Goal: Task Accomplishment & Management: Use online tool/utility

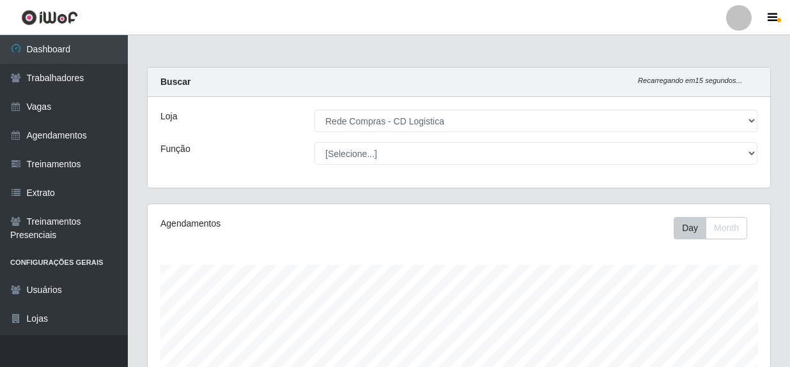
select select "429"
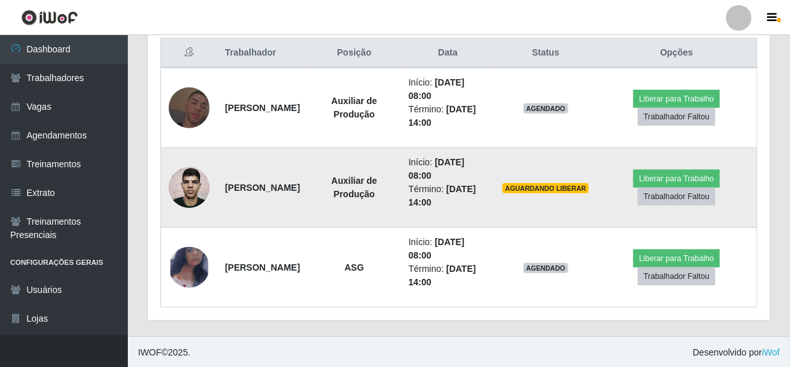
scroll to position [265, 622]
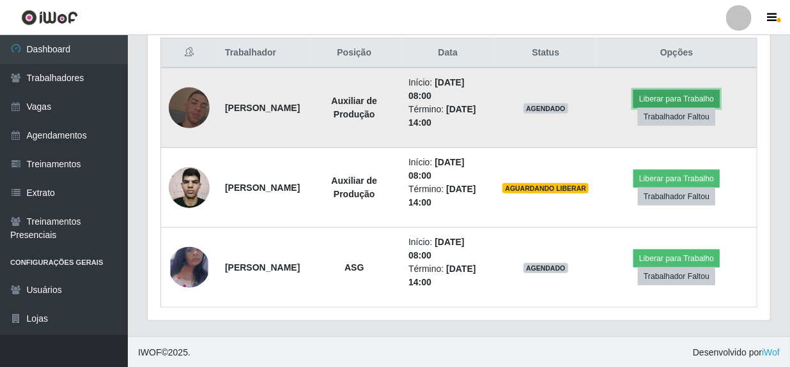
click at [687, 96] on button "Liberar para Trabalho" at bounding box center [676, 99] width 86 height 18
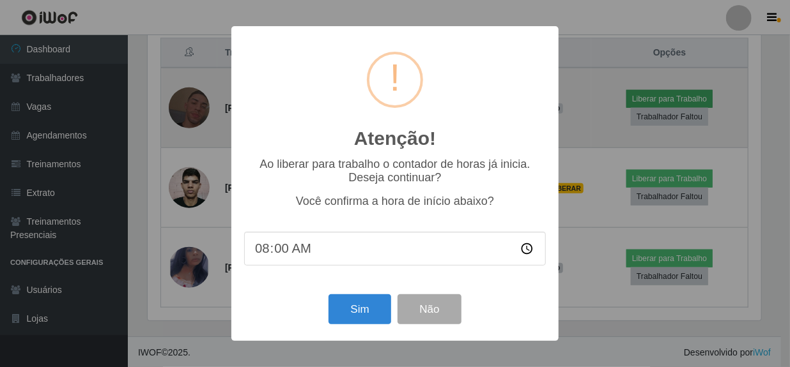
scroll to position [265, 616]
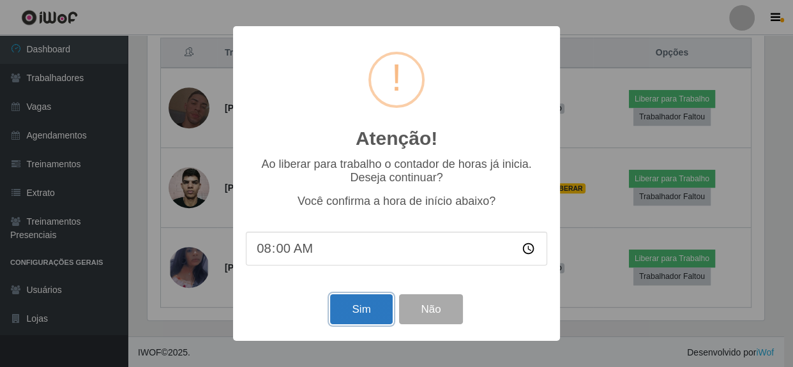
click at [367, 308] on button "Sim" at bounding box center [361, 309] width 62 height 30
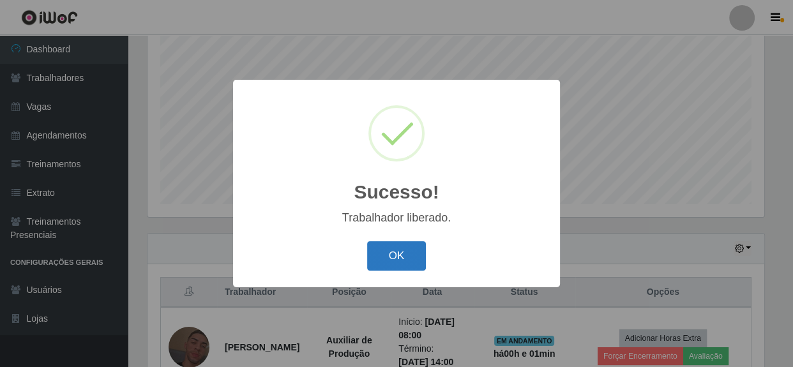
click at [398, 250] on button "OK" at bounding box center [396, 256] width 59 height 30
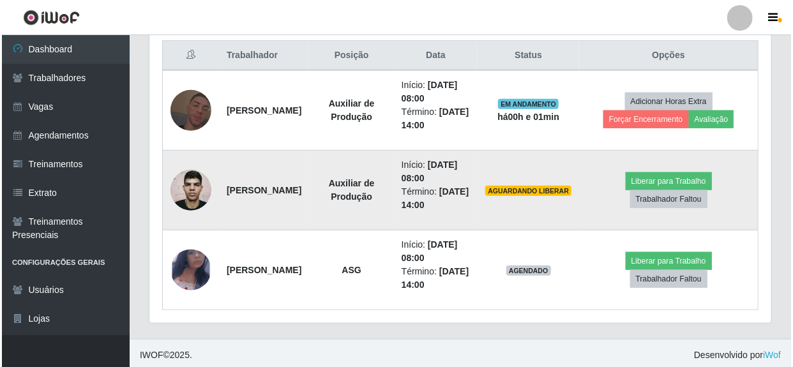
scroll to position [492, 0]
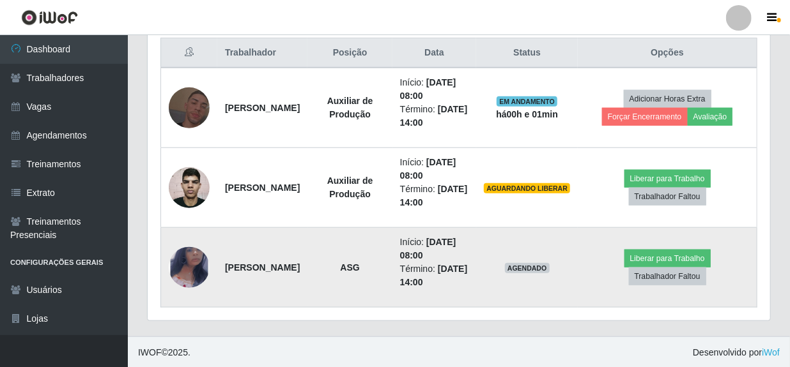
click at [185, 268] on img at bounding box center [189, 267] width 41 height 66
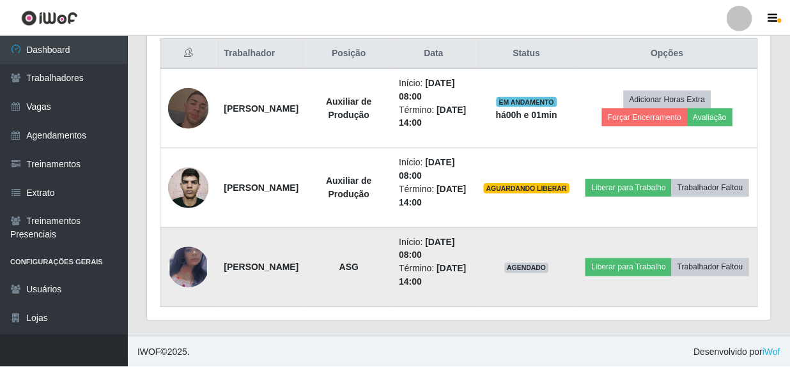
scroll to position [265, 616]
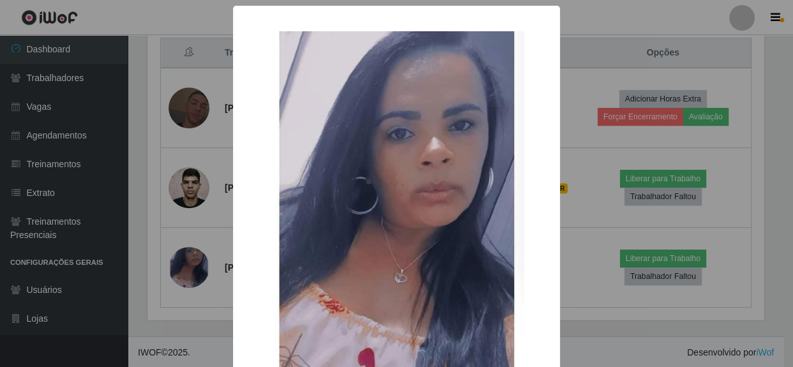
click at [175, 268] on div "× OK Cancel" at bounding box center [396, 183] width 793 height 367
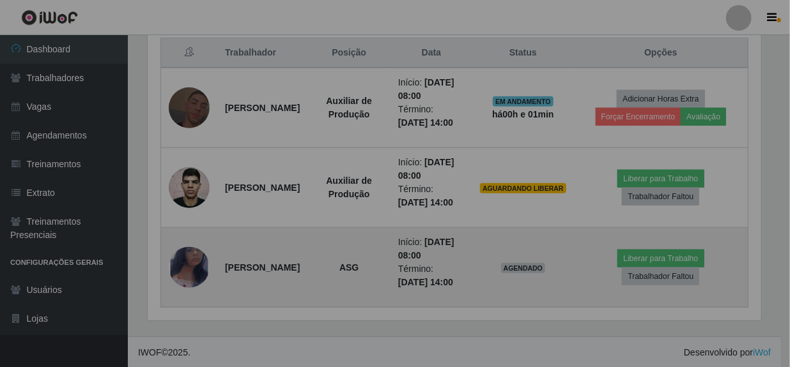
scroll to position [265, 622]
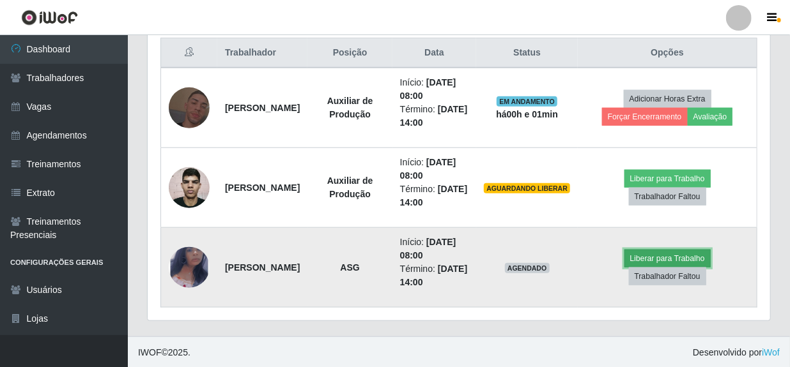
click at [664, 257] on button "Liberar para Trabalho" at bounding box center [667, 259] width 86 height 18
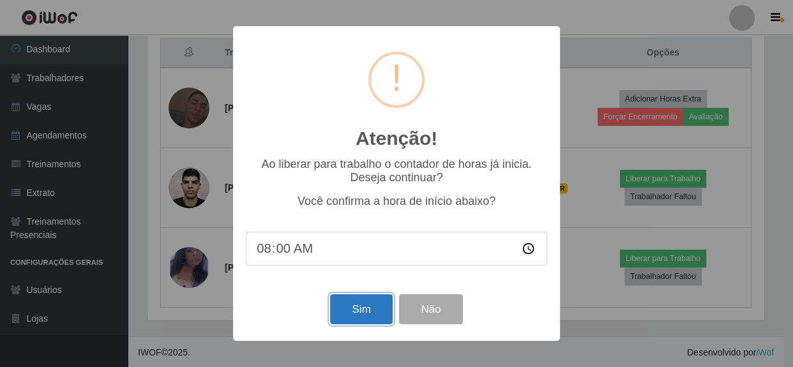
click at [357, 312] on button "Sim" at bounding box center [361, 309] width 62 height 30
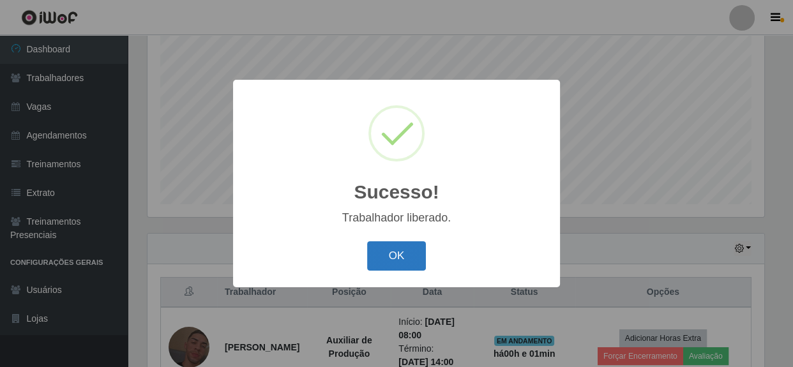
click at [394, 253] on button "OK" at bounding box center [396, 256] width 59 height 30
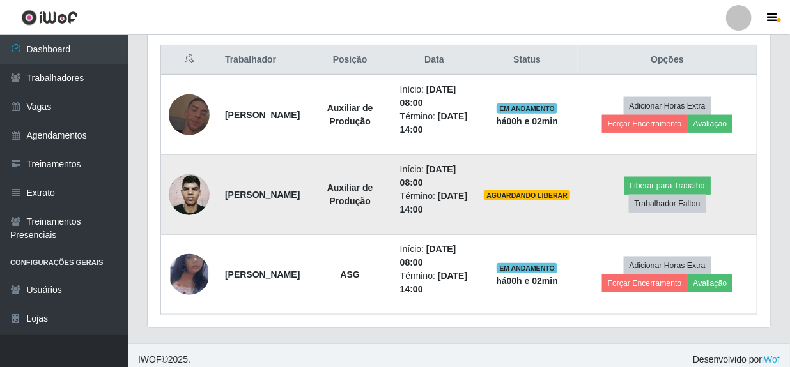
scroll to position [492, 0]
